Goal: Information Seeking & Learning: Learn about a topic

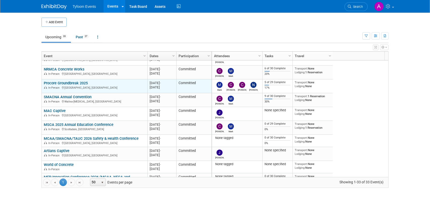
click at [64, 84] on link "Procore Groundbreak 2025" at bounding box center [66, 83] width 44 height 5
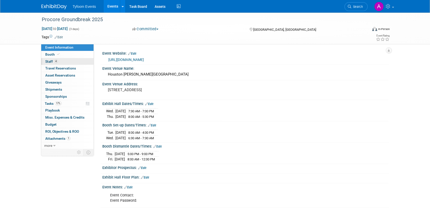
click at [52, 61] on span "Staff 4" at bounding box center [51, 61] width 13 height 4
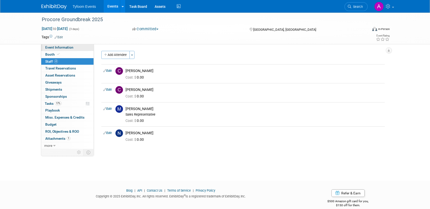
click at [53, 47] on span "Event Information" at bounding box center [59, 47] width 28 height 4
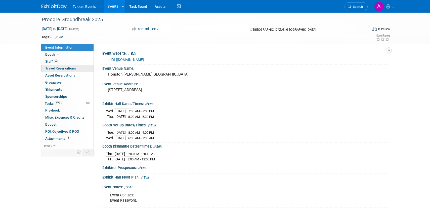
click at [59, 68] on span "Travel Reservations 0" at bounding box center [60, 68] width 31 height 4
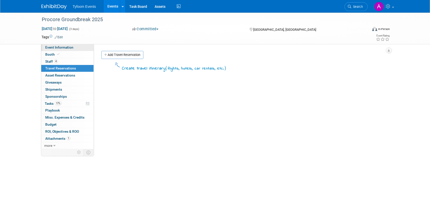
click at [59, 48] on span "Event Information" at bounding box center [59, 47] width 28 height 4
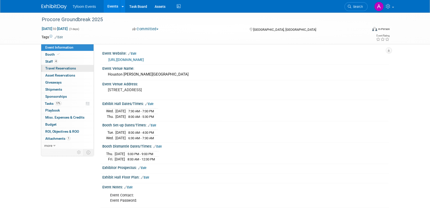
click at [57, 70] on span "Travel Reservations 0" at bounding box center [60, 68] width 31 height 4
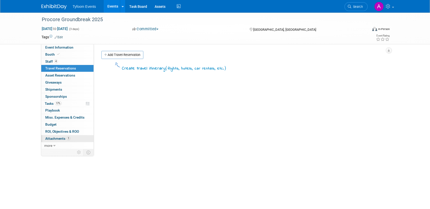
click at [59, 136] on link "1 Attachments 1" at bounding box center [67, 138] width 52 height 7
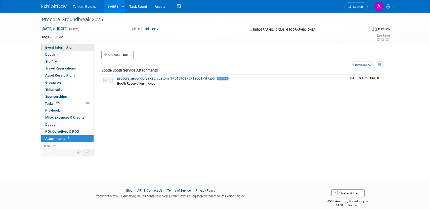
click at [61, 46] on span "Event Information" at bounding box center [59, 47] width 28 height 4
